Goal: Task Accomplishment & Management: Manage account settings

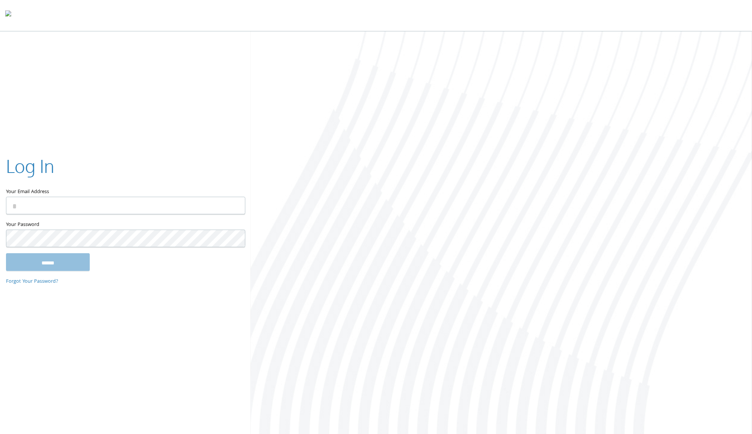
type input "**********"
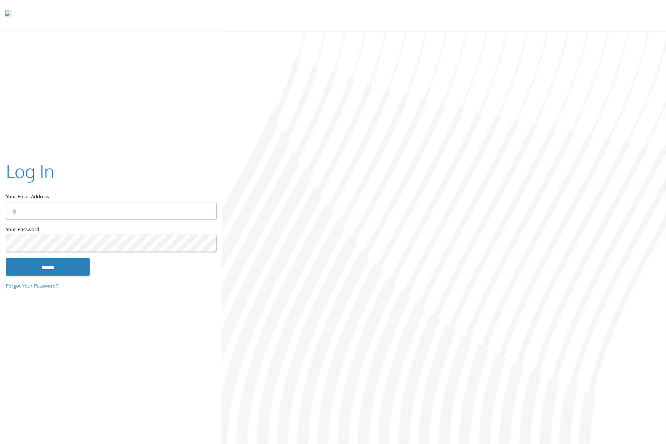
click at [82, 206] on input "Your Email Address" at bounding box center [111, 211] width 211 height 18
type input "**********"
